Goal: Task Accomplishment & Management: Complete application form

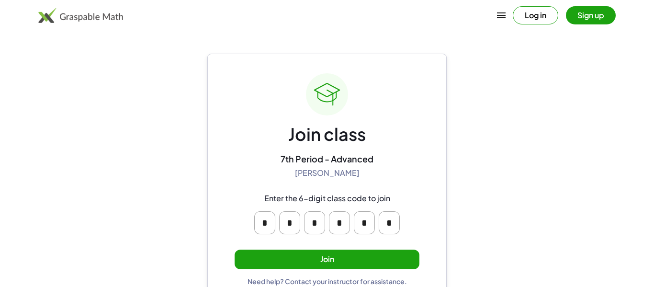
scroll to position [18, 0]
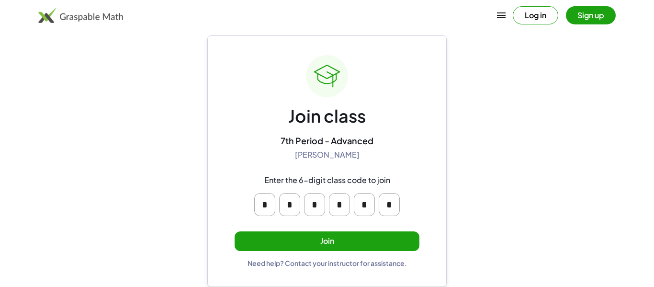
click at [350, 240] on button "Join" at bounding box center [327, 241] width 185 height 20
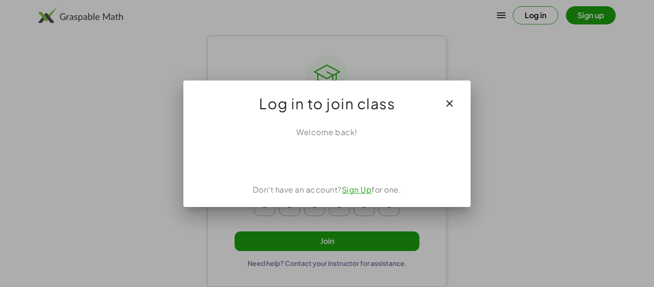
scroll to position [0, 0]
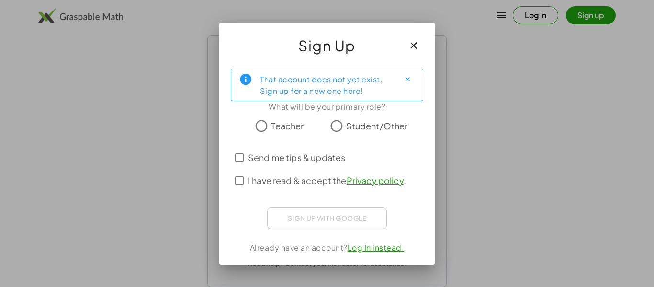
click at [353, 125] on span "Student/Other" at bounding box center [377, 125] width 62 height 13
click at [291, 176] on span "I have read & accept the Privacy policy ." at bounding box center [327, 180] width 158 height 13
click at [405, 80] on icon "Close" at bounding box center [407, 79] width 7 height 7
